Goal: Task Accomplishment & Management: Use online tool/utility

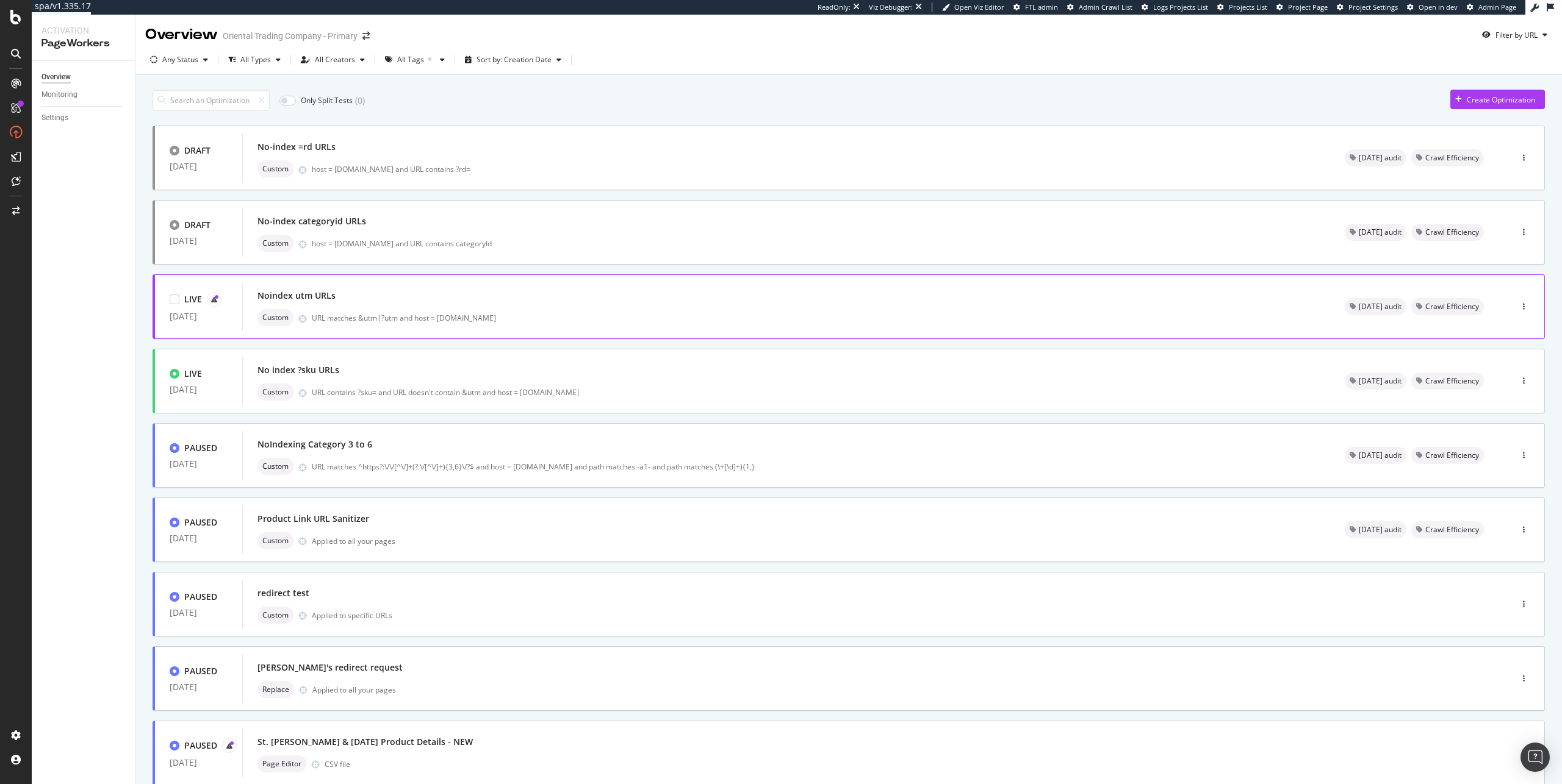
click at [581, 299] on div "Noindex utm URLs" at bounding box center [786, 296] width 1057 height 17
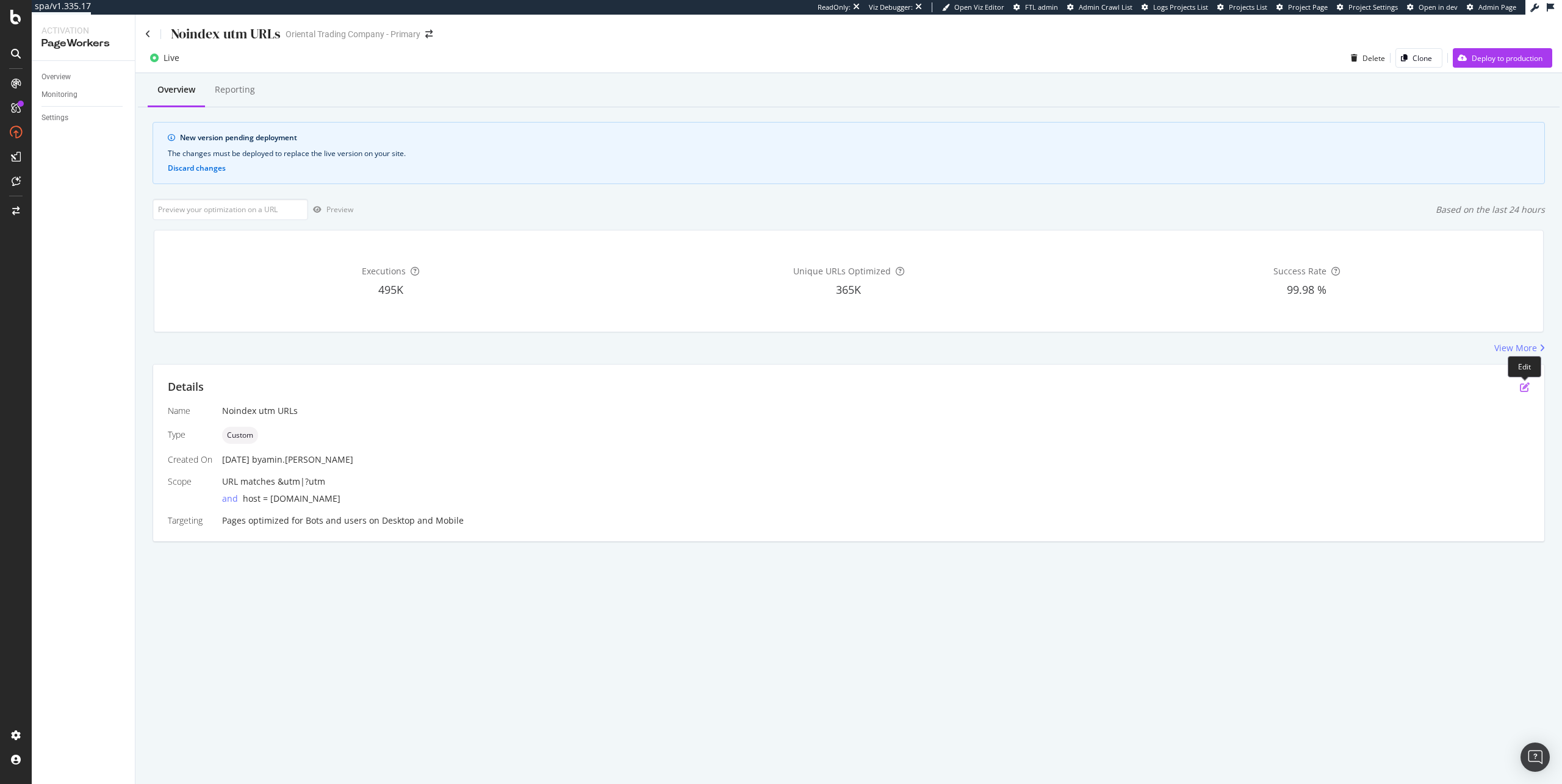
click at [1526, 389] on icon "pen-to-square" at bounding box center [1524, 387] width 10 height 10
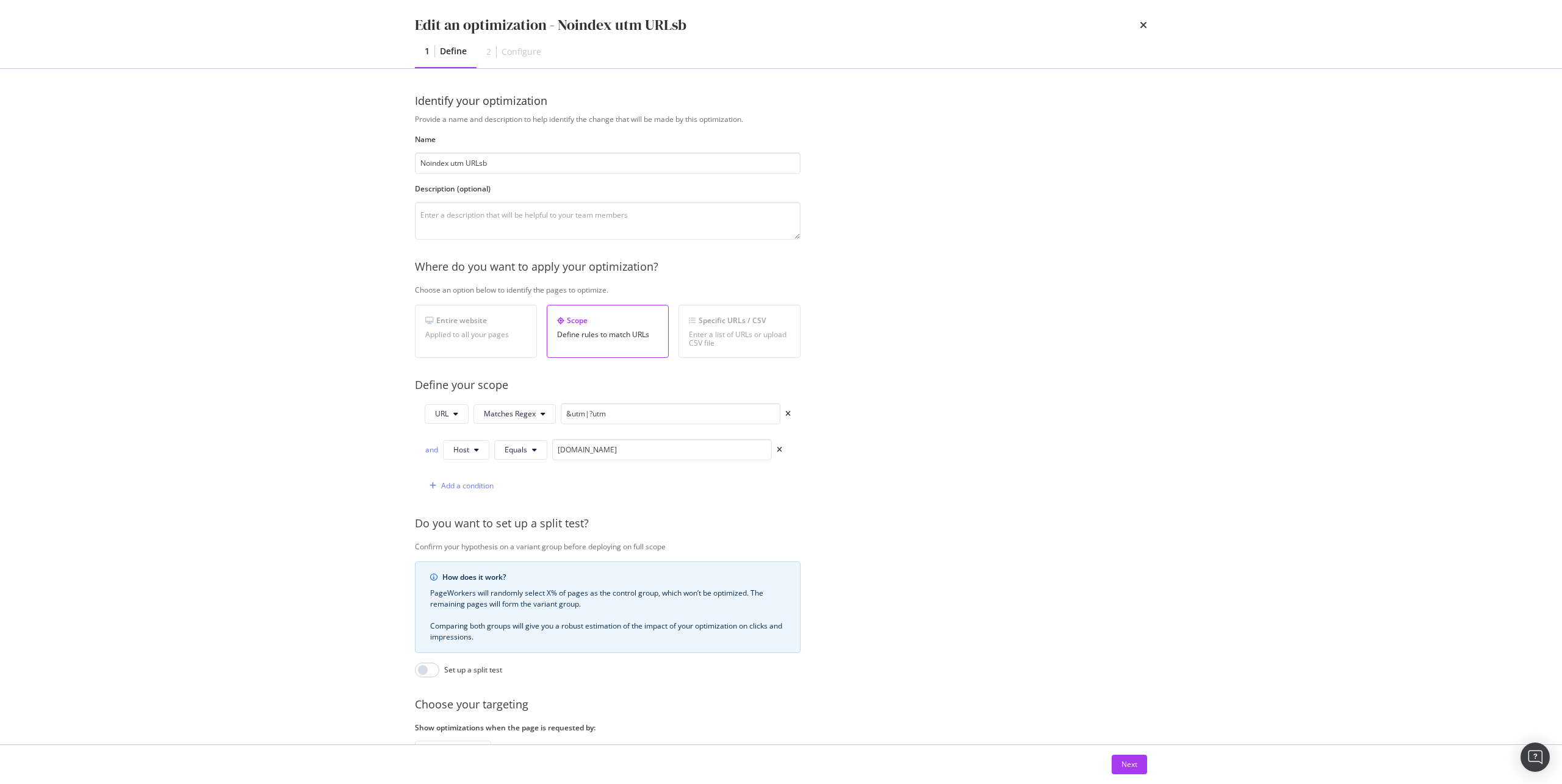
type input "Noindex utm URLsb"
click at [588, 418] on input "&utm|?utm" at bounding box center [671, 414] width 220 height 21
click at [1135, 767] on div "Next" at bounding box center [1129, 764] width 15 height 11
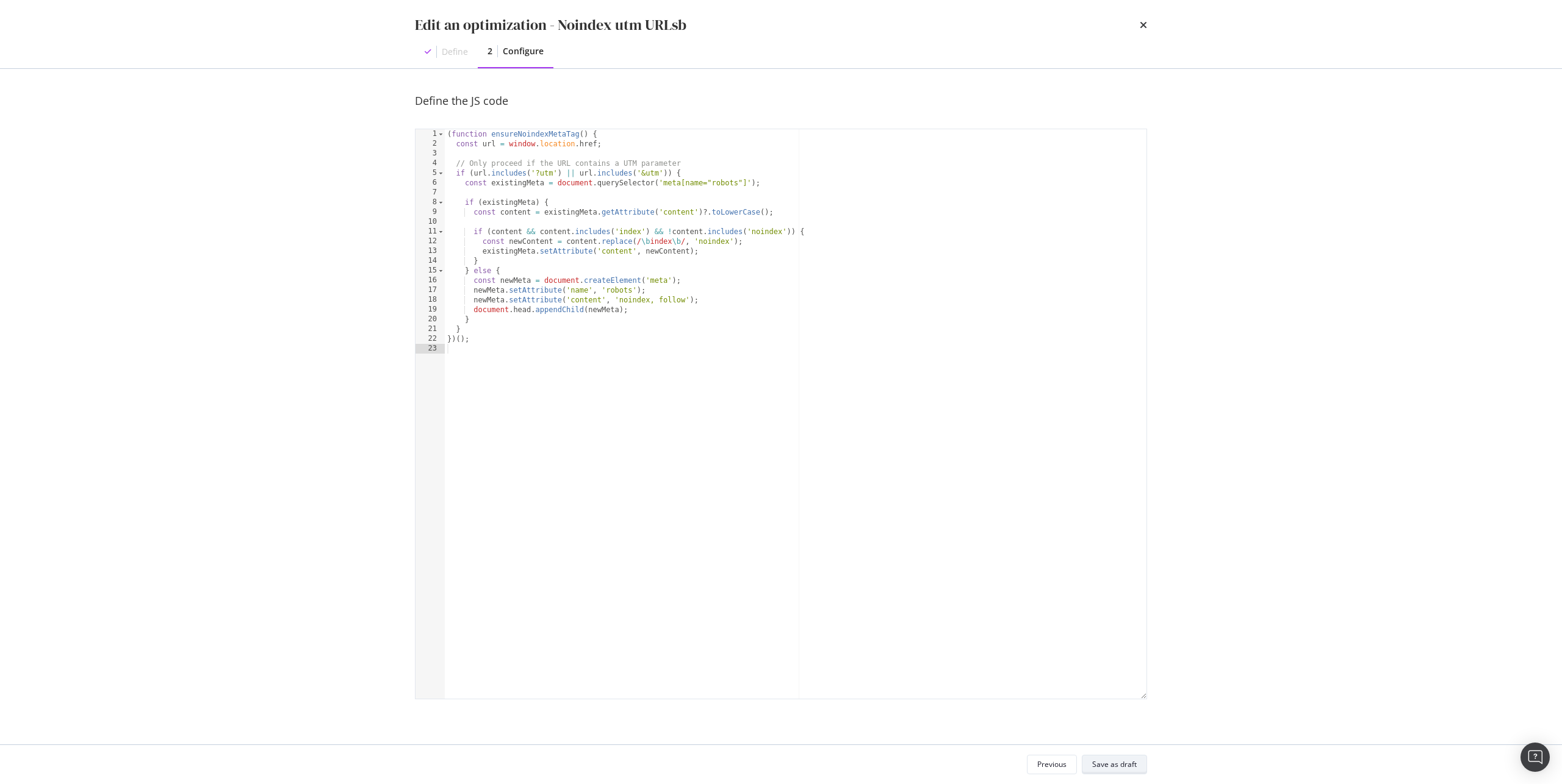
click at [1110, 769] on div "Save as draft" at bounding box center [1114, 764] width 44 height 11
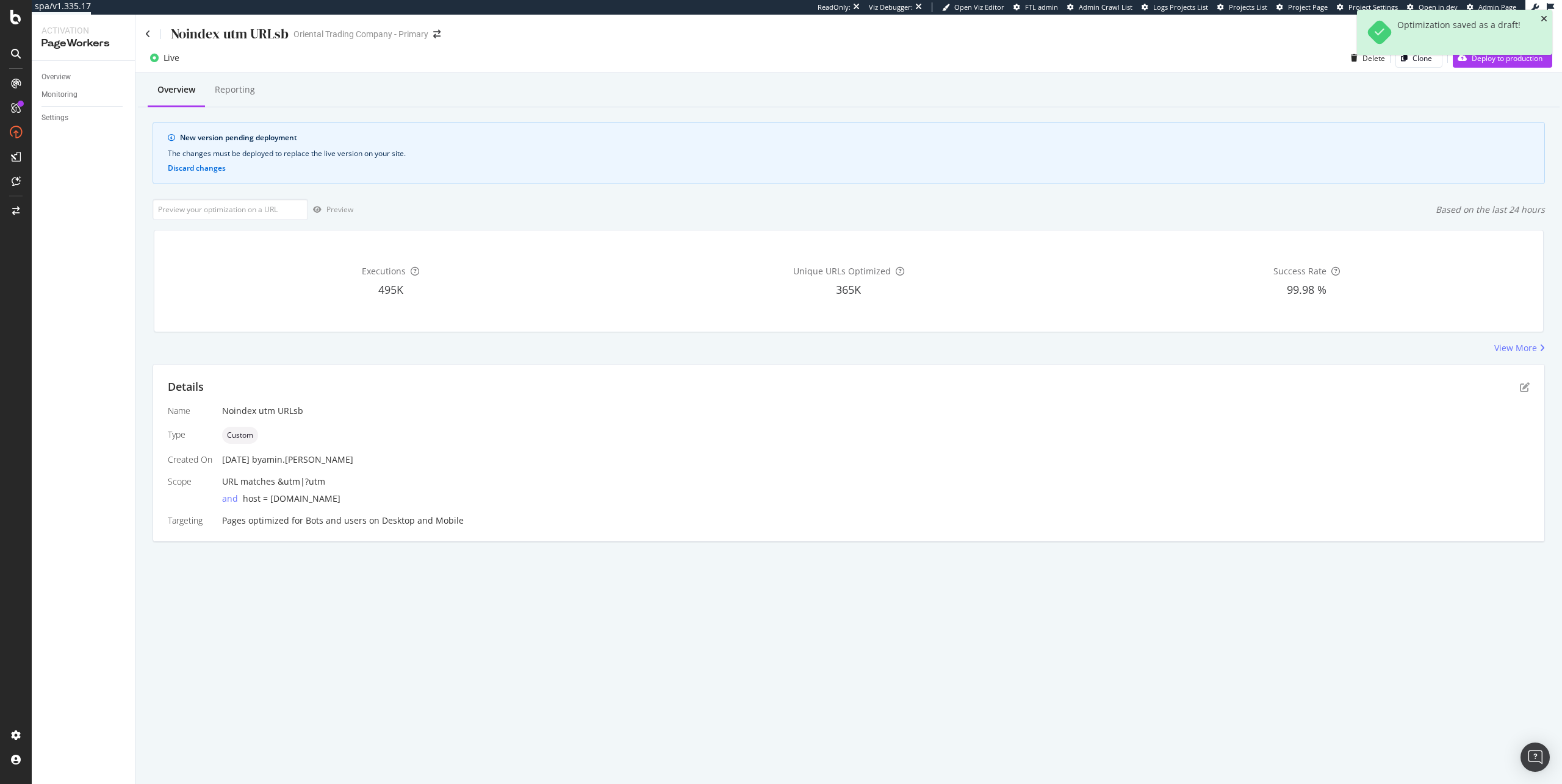
click at [1546, 17] on icon "close toast" at bounding box center [1544, 18] width 7 height 9
click at [1528, 53] on div "Deploy to production" at bounding box center [1506, 58] width 70 height 11
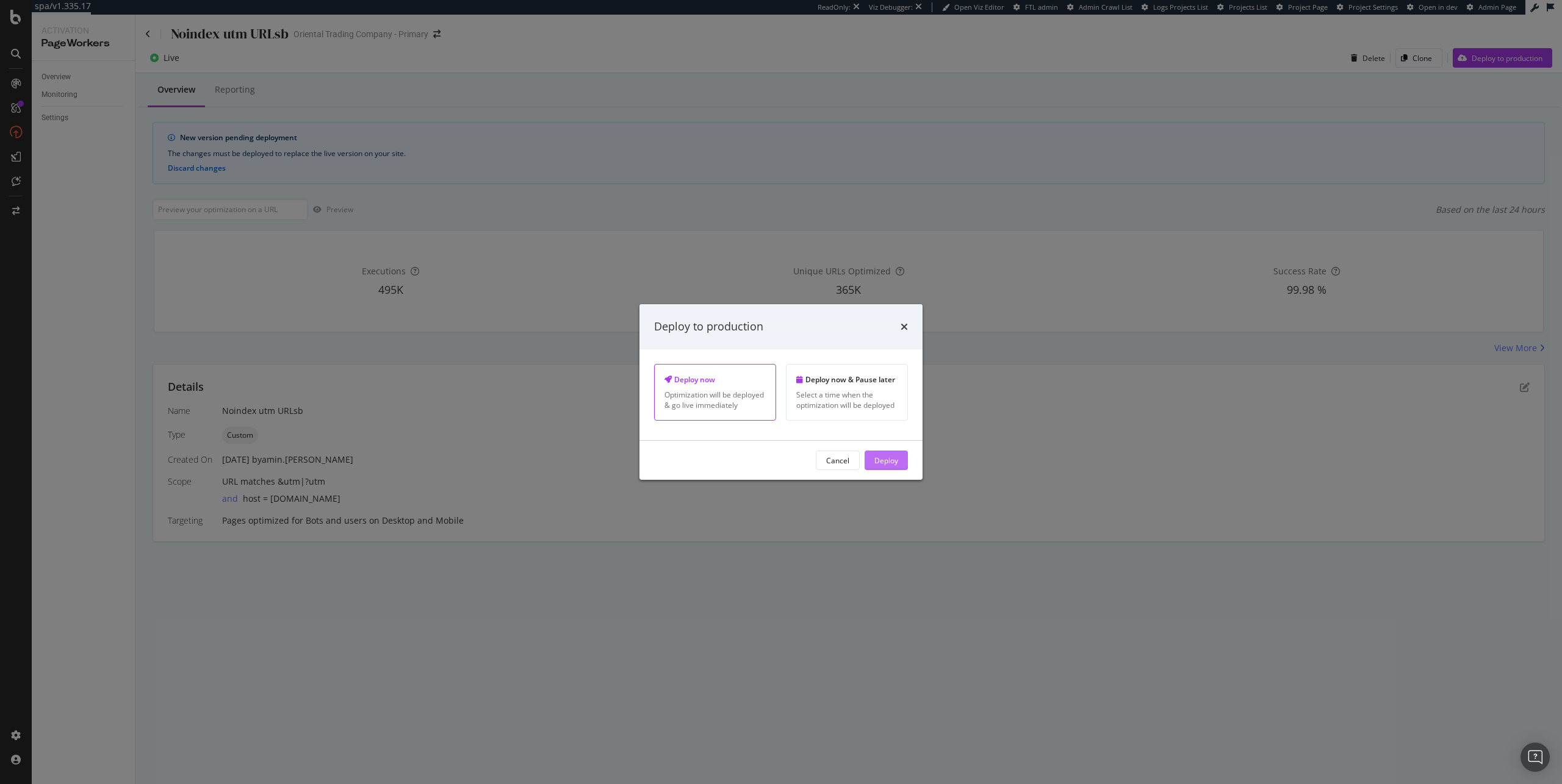
click at [887, 460] on div "Deploy" at bounding box center [886, 460] width 24 height 11
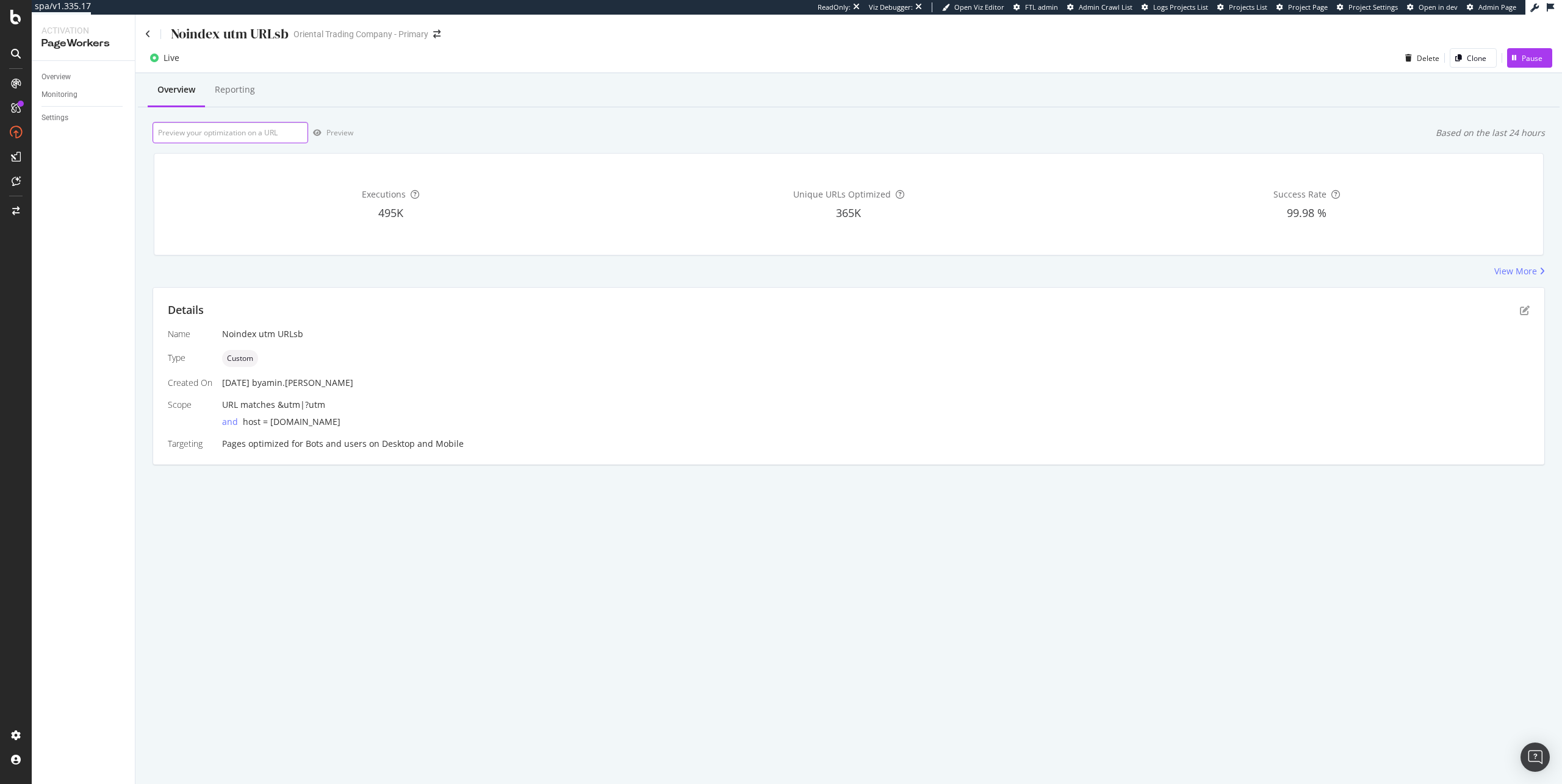
click at [242, 129] on input "url" at bounding box center [230, 132] width 155 height 21
paste input "https://www.orientaltrading.com/4-8-oz--color-your-own-winter-reusable-bpa-free…"
type input "https://www.orientaltrading.com/4-8-oz--color-your-own-winter-reusable-bpa-free…"
click at [329, 132] on div "Preview" at bounding box center [340, 132] width 27 height 11
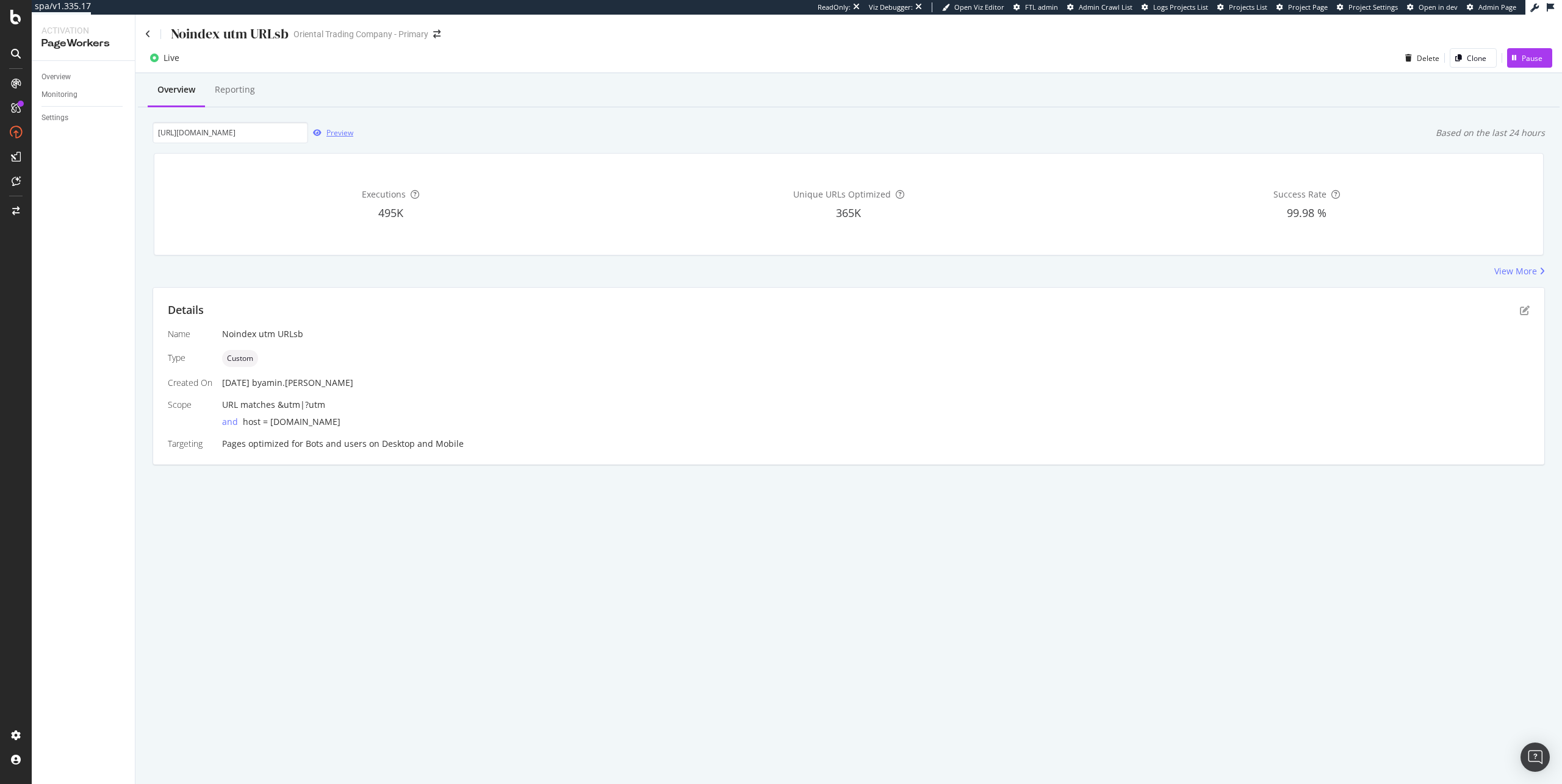
scroll to position [0, 0]
click at [1521, 307] on icon "pen-to-square" at bounding box center [1524, 311] width 10 height 10
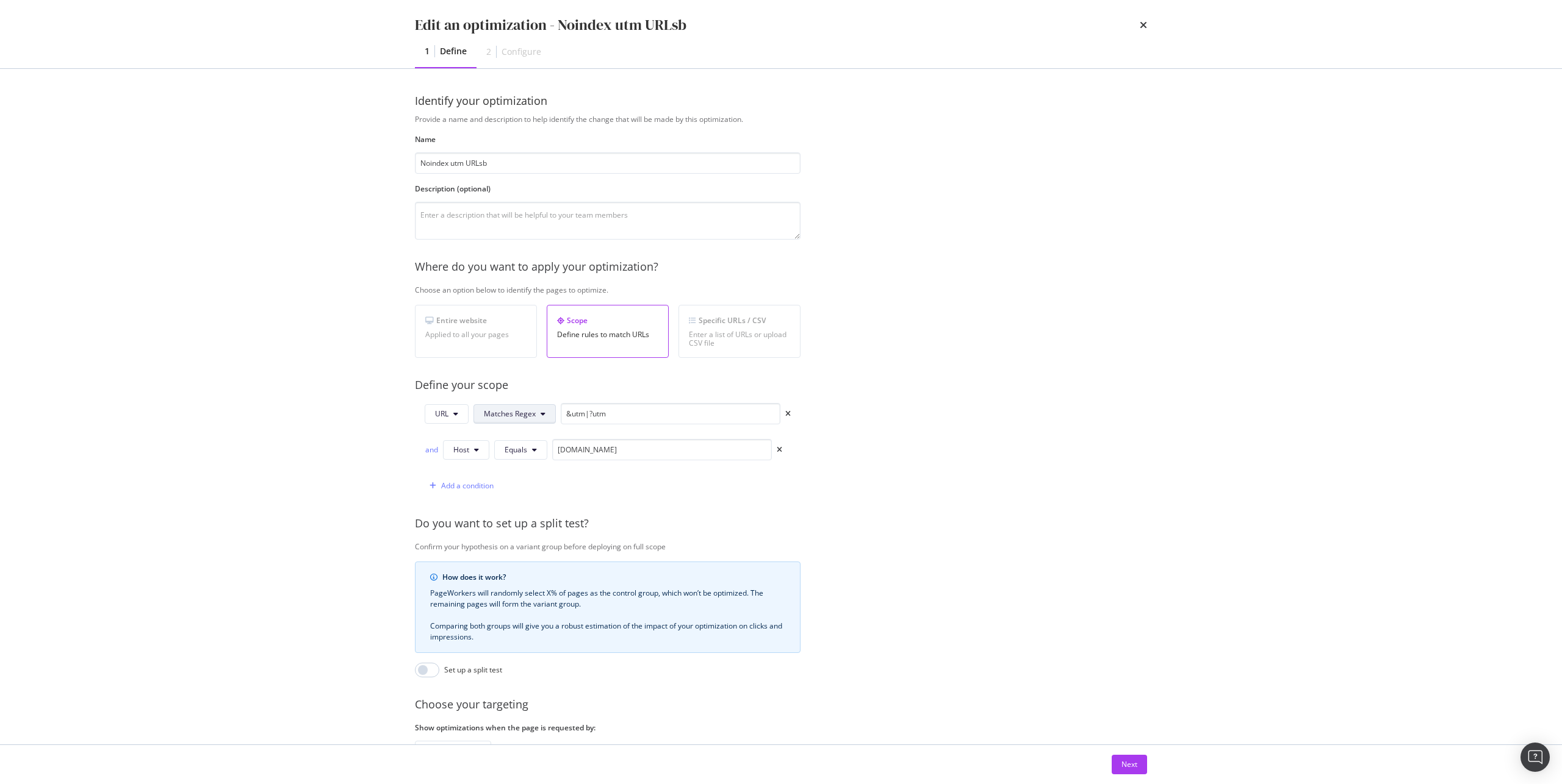
click at [534, 419] on span "Matches Regex" at bounding box center [509, 414] width 52 height 11
click at [619, 414] on input "&utm|?utm" at bounding box center [671, 414] width 220 height 21
click at [644, 417] on input "&utm|?utm" at bounding box center [671, 414] width 220 height 21
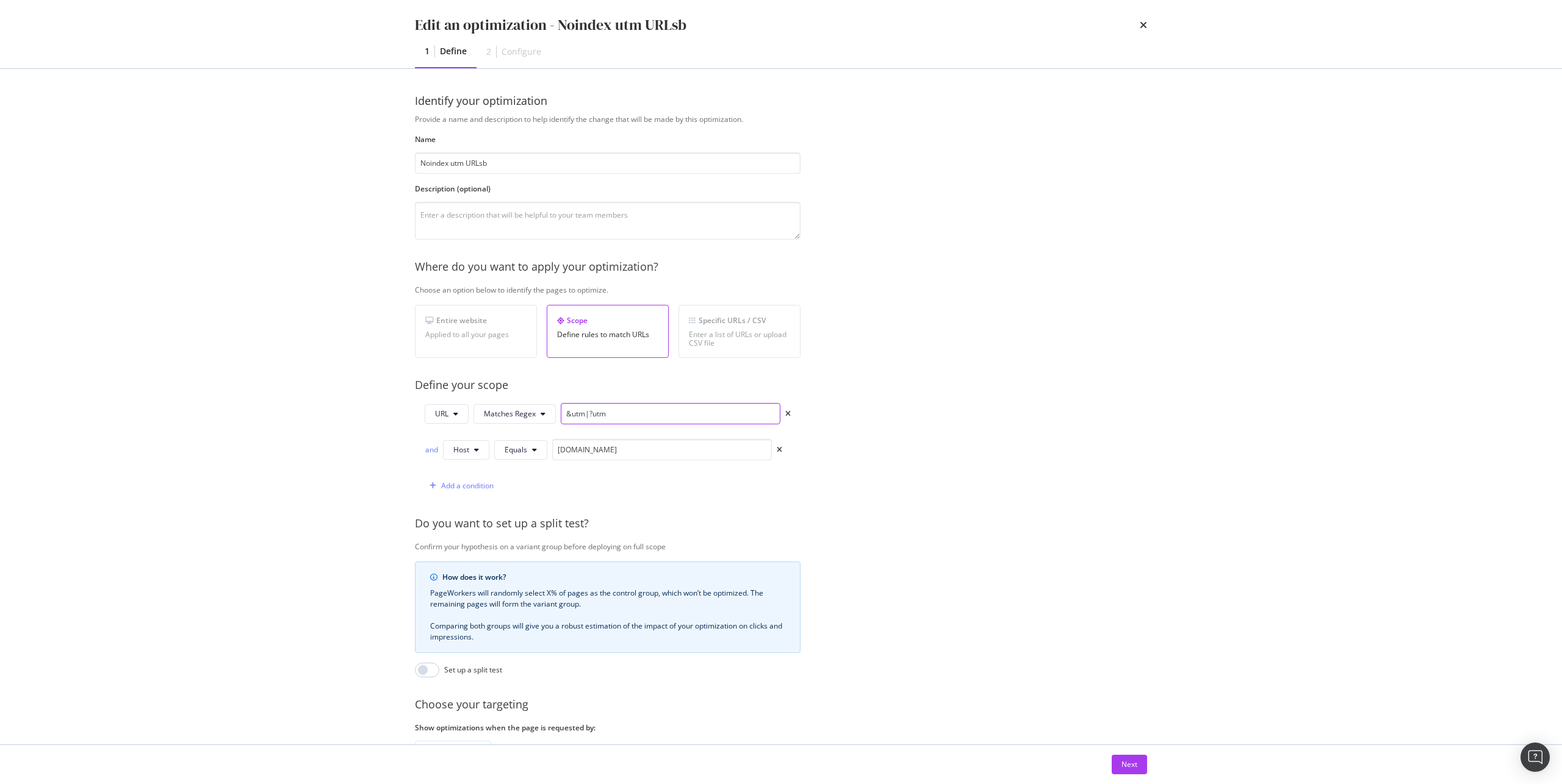
paste input "[?&]"
type input "[?&]utm"
click at [1133, 766] on div "Next" at bounding box center [1129, 764] width 15 height 11
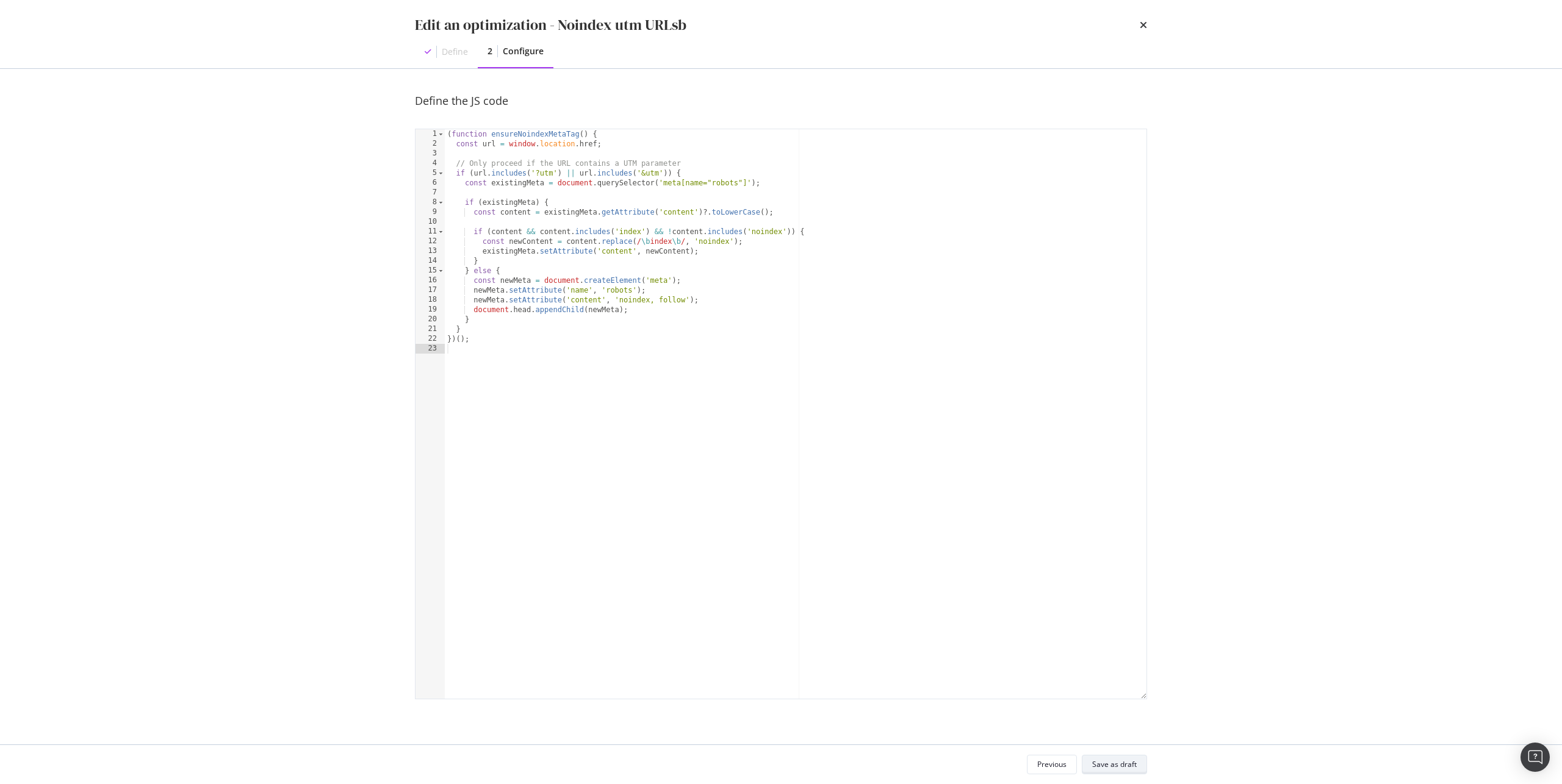
click at [1134, 767] on div "Save as draft" at bounding box center [1114, 764] width 44 height 11
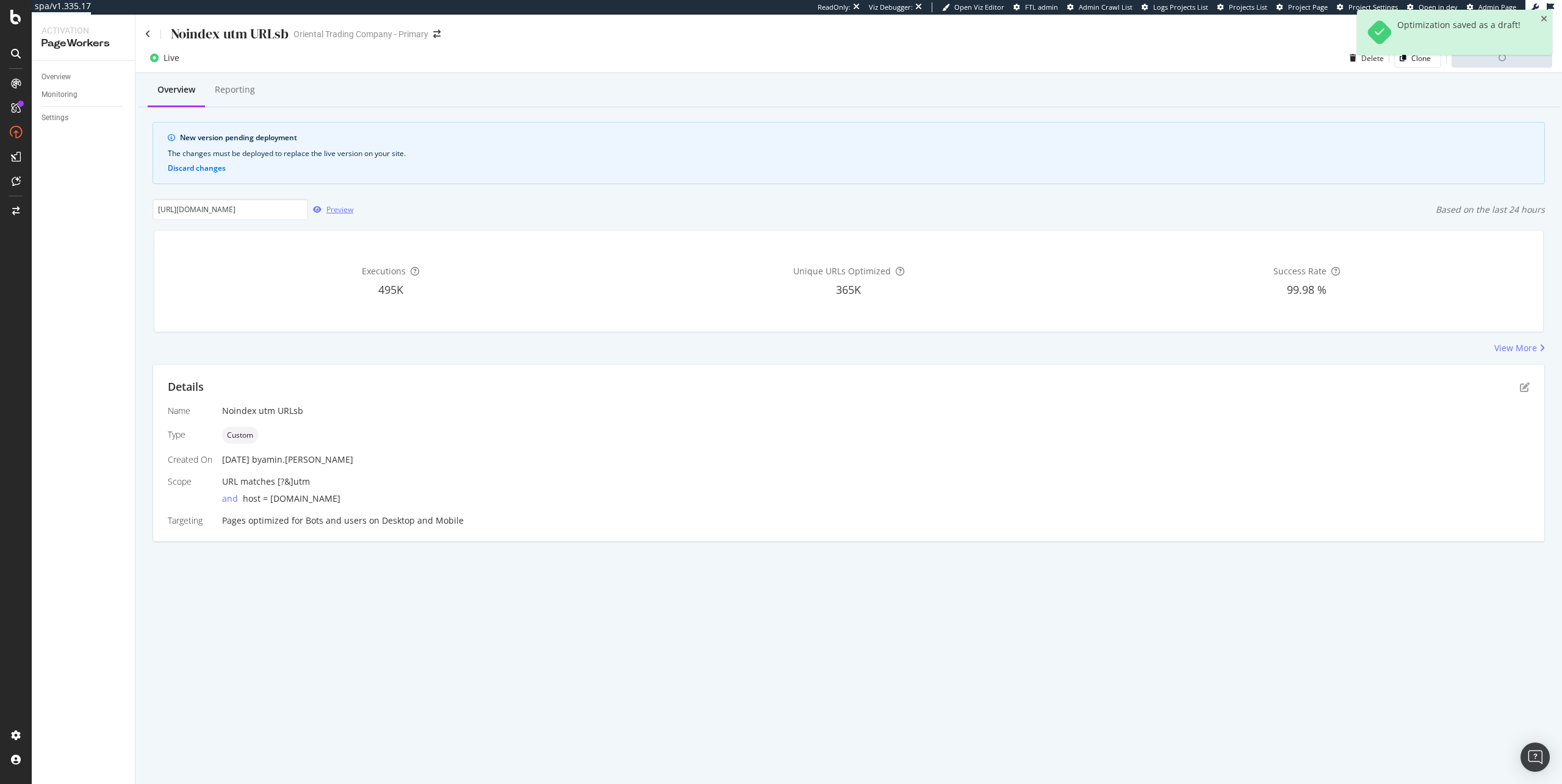
click at [328, 212] on div "Preview" at bounding box center [340, 209] width 27 height 11
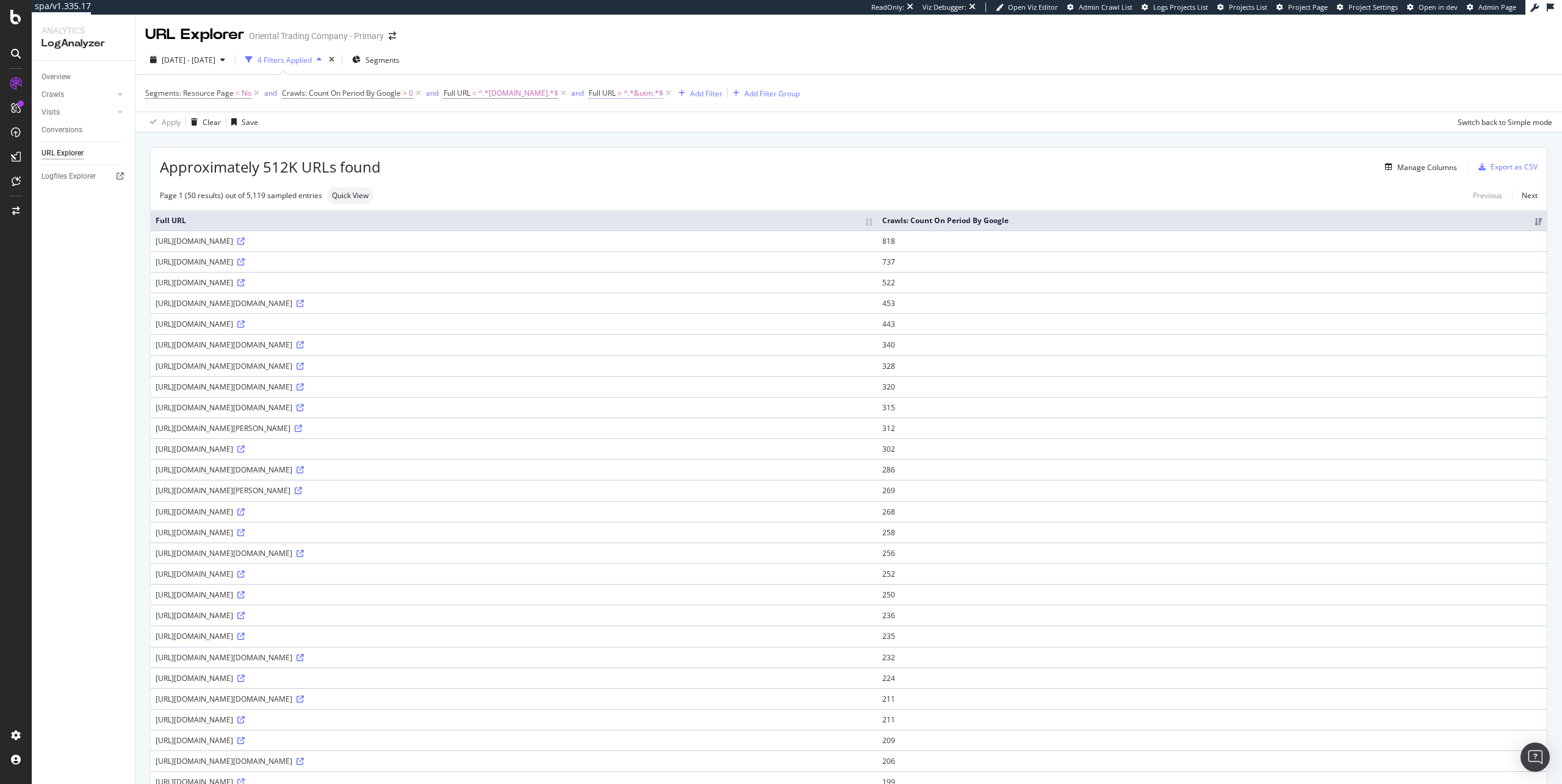
click at [655, 99] on span "^.*&utm.*$" at bounding box center [643, 94] width 40 height 17
drag, startPoint x: 639, startPoint y: 144, endPoint x: 631, endPoint y: 147, distance: 8.5
click at [631, 147] on input "&utm" at bounding box center [686, 144] width 116 height 19
type input "?utm"
click at [757, 172] on div "Apply" at bounding box center [753, 170] width 19 height 11
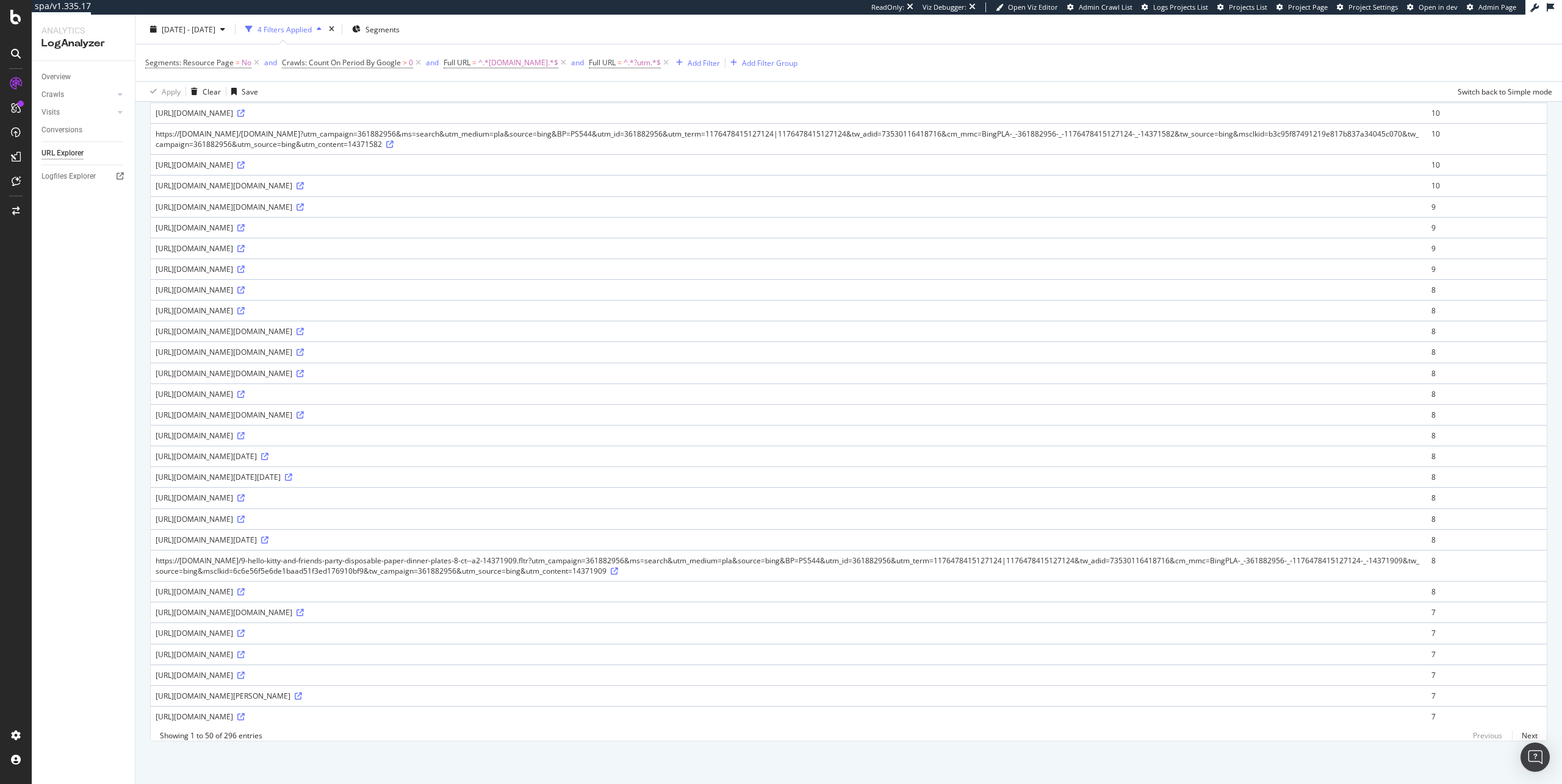
scroll to position [754, 0]
click at [304, 419] on icon at bounding box center [300, 416] width 8 height 8
click at [245, 266] on icon at bounding box center [241, 270] width 8 height 8
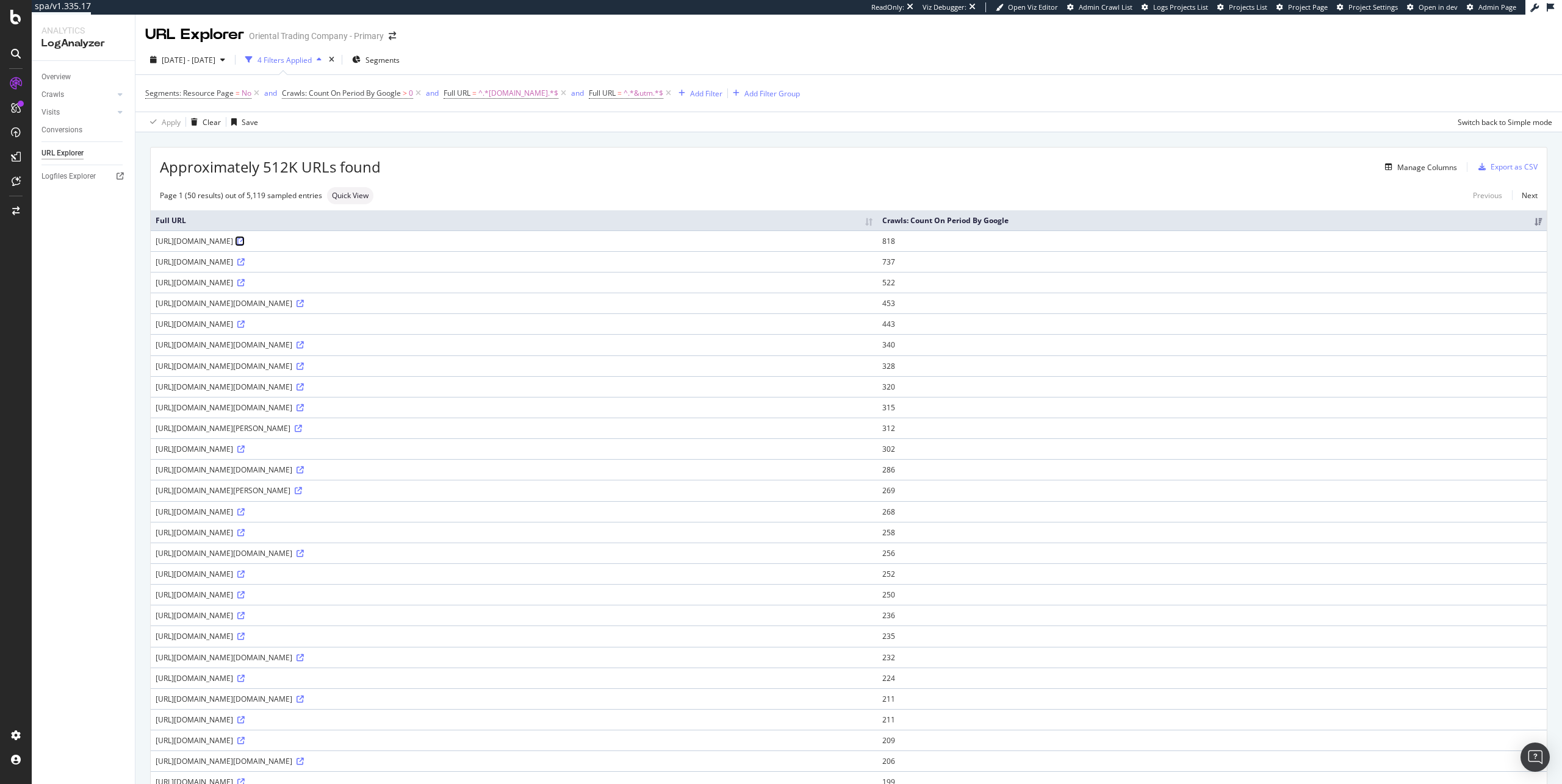
click at [245, 245] on icon at bounding box center [241, 242] width 8 height 8
click at [245, 286] on icon at bounding box center [241, 284] width 8 height 8
click at [245, 245] on icon at bounding box center [241, 242] width 8 height 8
click at [1227, 125] on div "Apply Clear Save Switch back to Simple mode" at bounding box center [848, 122] width 1426 height 20
drag, startPoint x: 1195, startPoint y: 184, endPoint x: 1192, endPoint y: 176, distance: 8.5
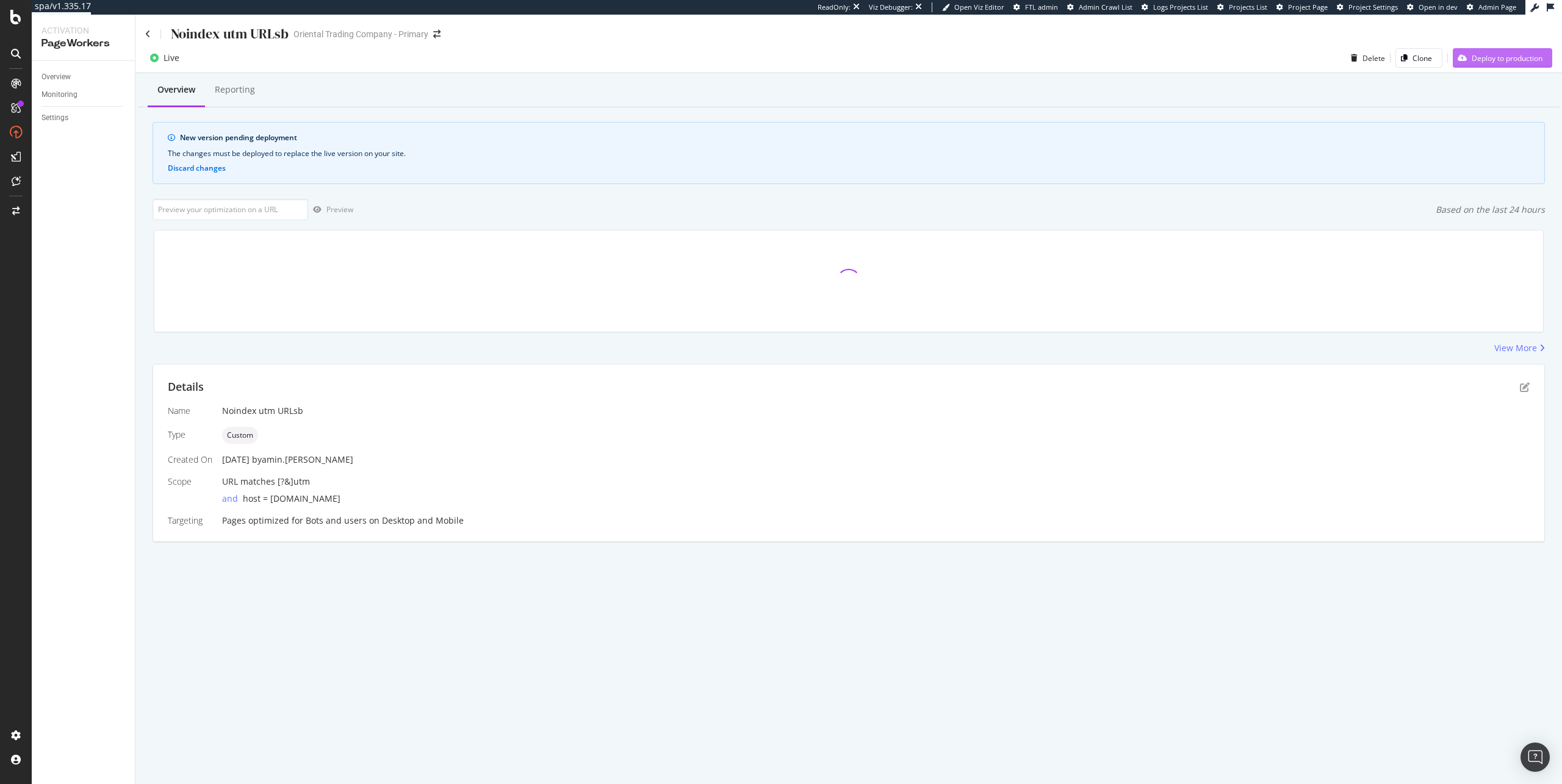
click at [1499, 57] on div "Deploy to production" at bounding box center [1506, 58] width 70 height 11
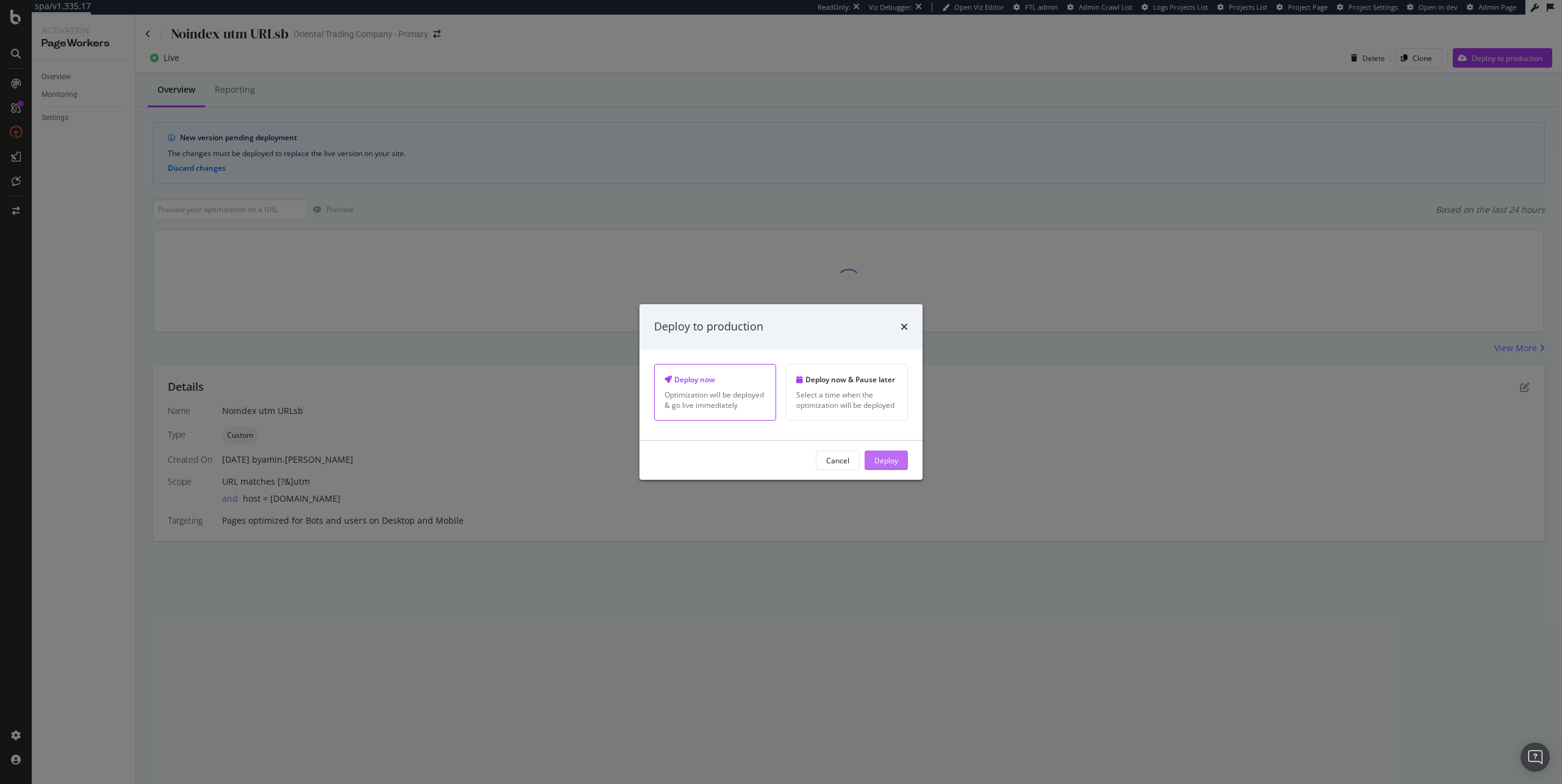
click at [891, 457] on div "Deploy" at bounding box center [886, 460] width 24 height 11
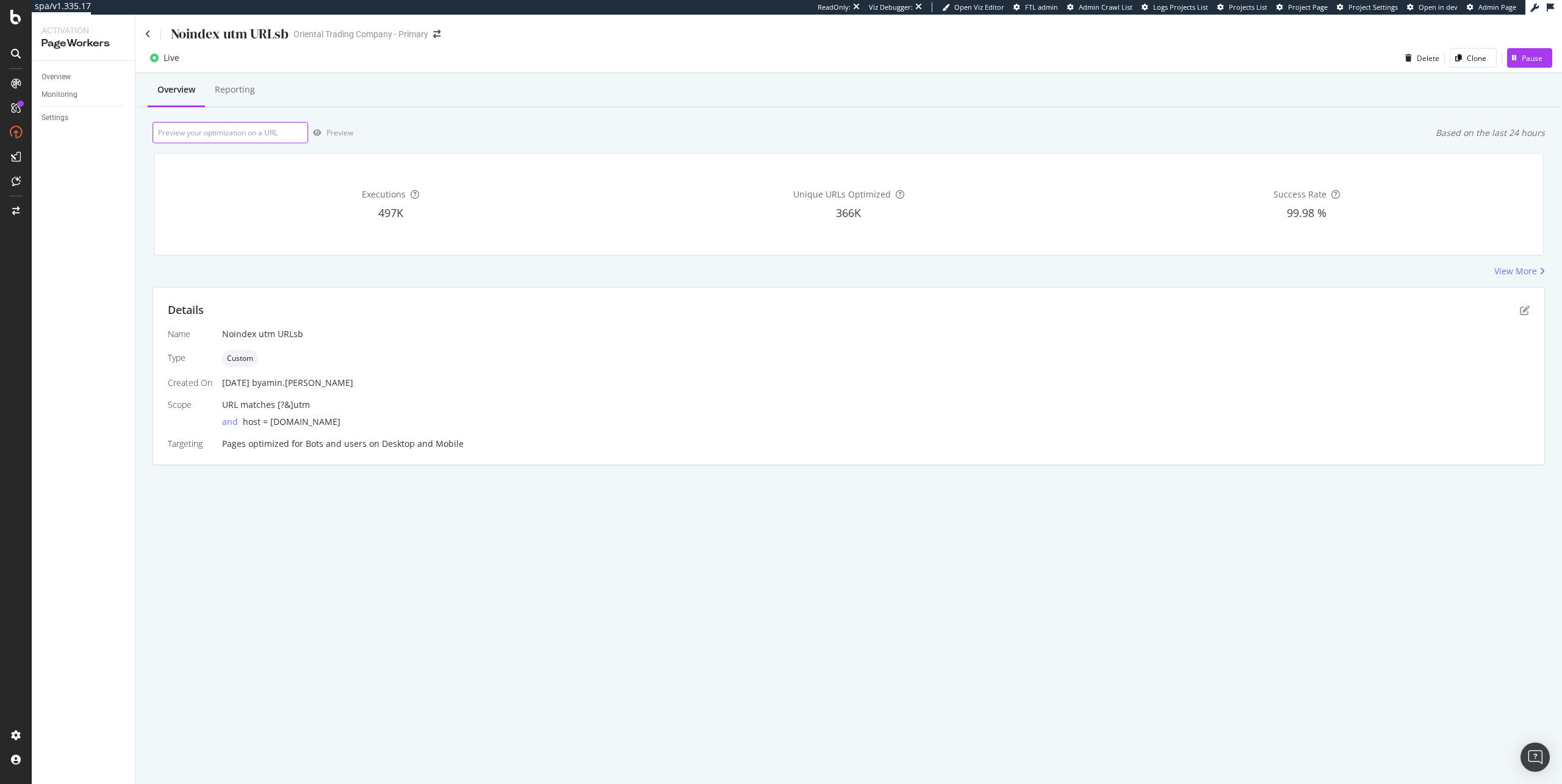
click at [233, 134] on input "url" at bounding box center [230, 132] width 155 height 21
paste input "[URL][DOMAIN_NAME]"
type input "[URL][DOMAIN_NAME]"
click at [329, 135] on div "Preview" at bounding box center [340, 132] width 27 height 11
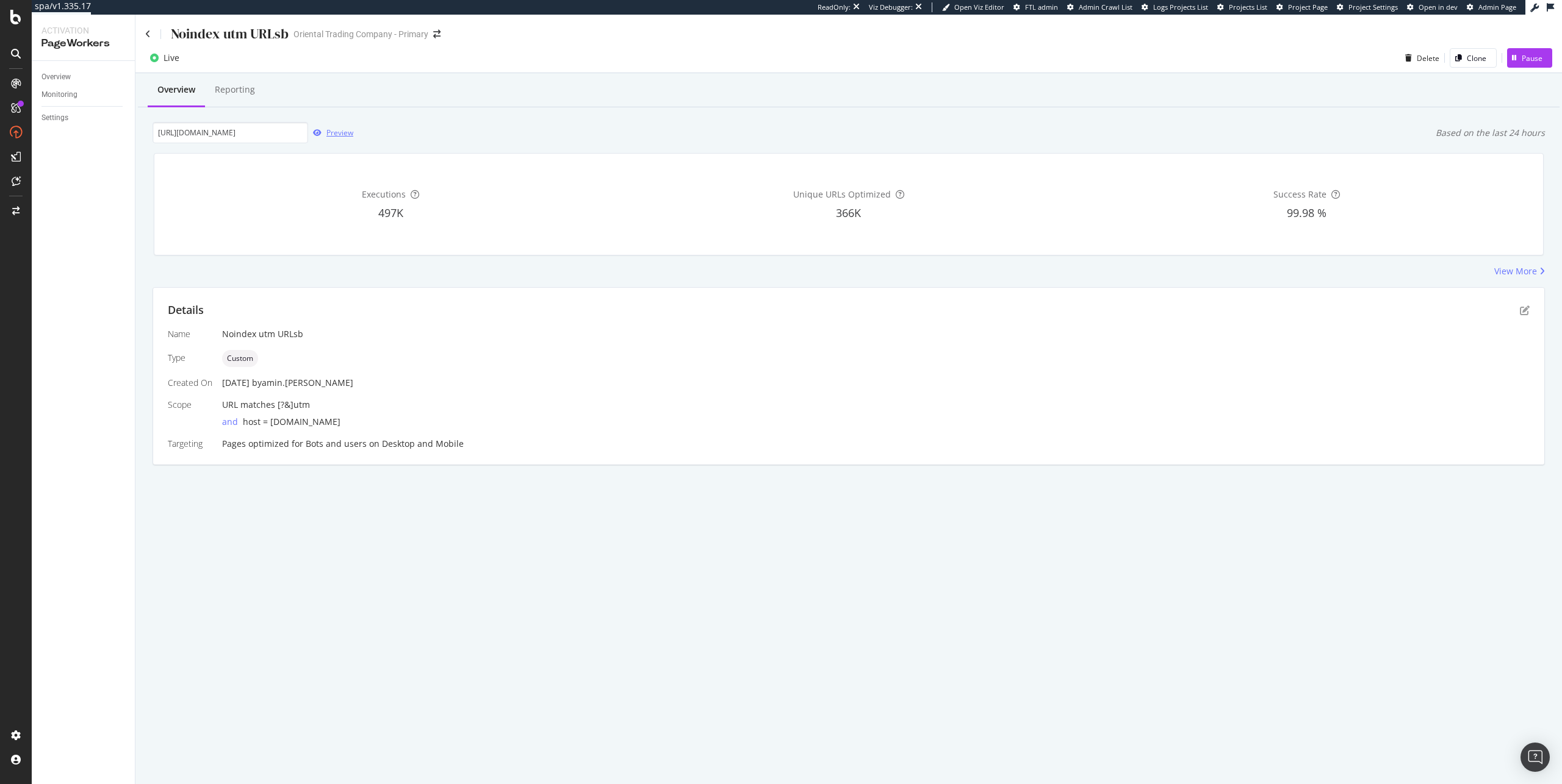
scroll to position [0, 0]
